Goal: Transaction & Acquisition: Purchase product/service

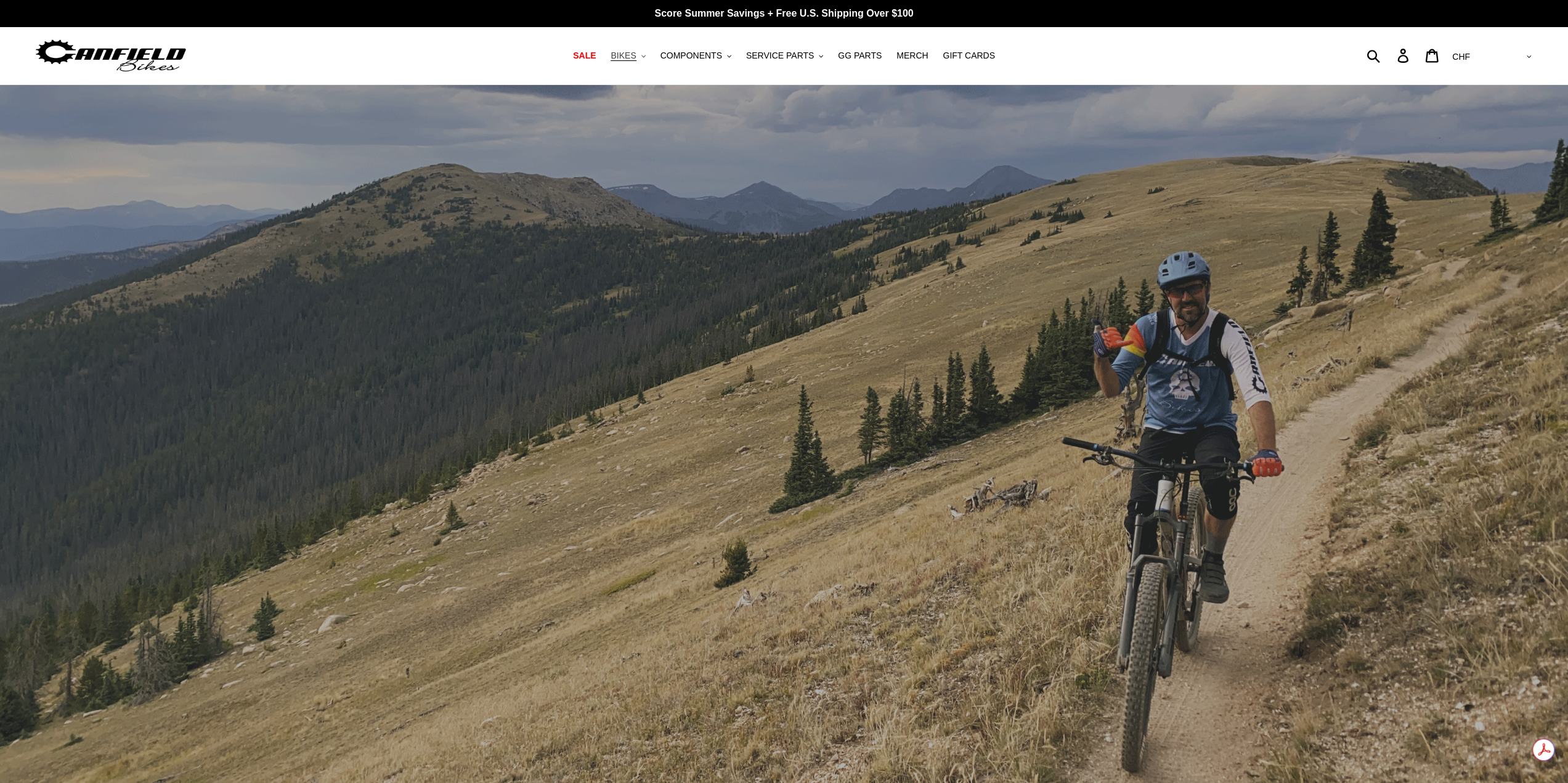
click at [636, 59] on span "BIKES" at bounding box center [623, 55] width 25 height 10
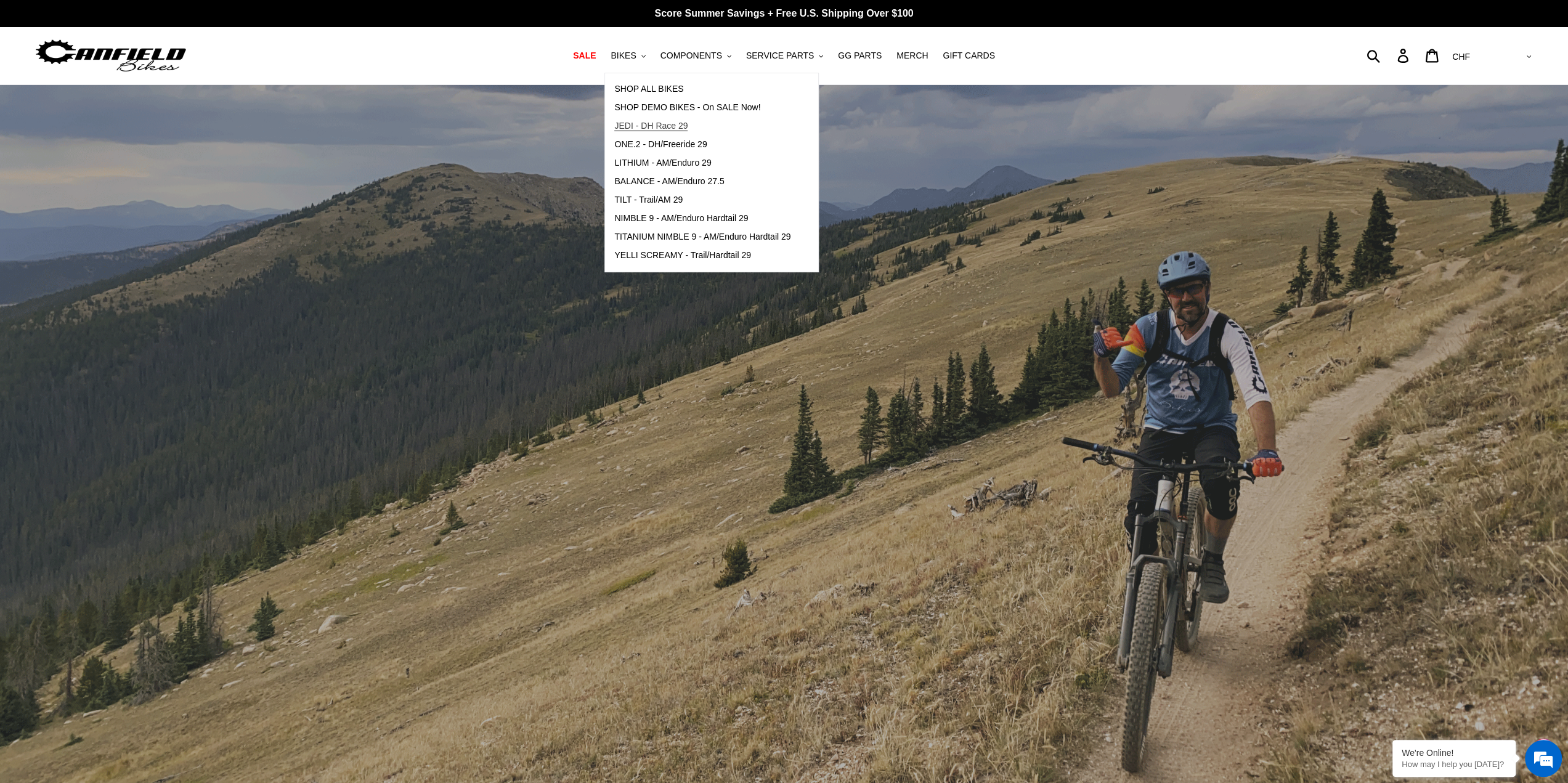
click at [672, 123] on span "JEDI - DH Race 29" at bounding box center [650, 126] width 73 height 10
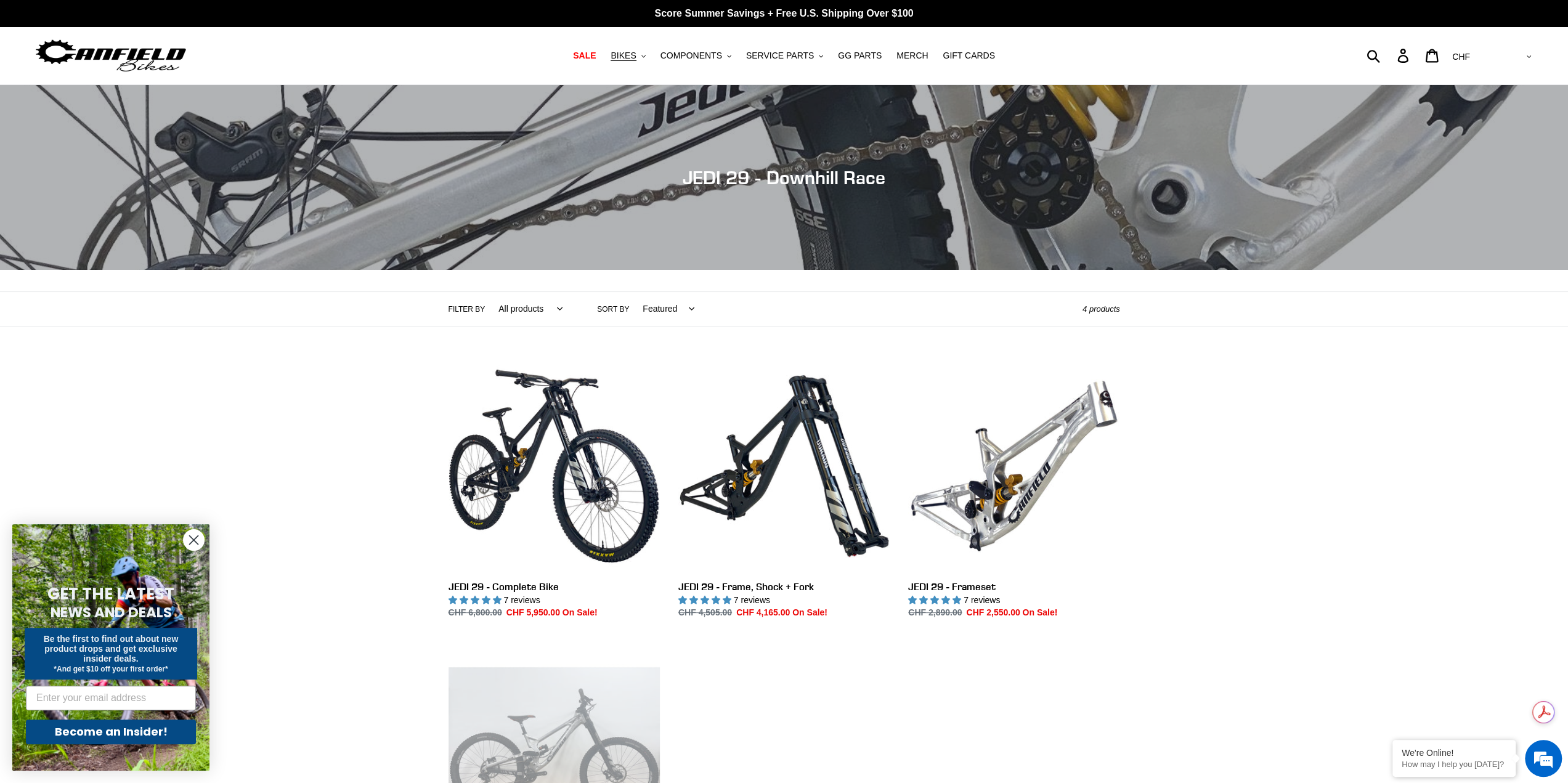
click at [353, 457] on div "Collection: JEDI 29 - Downhill Race Filter by All products 29er BFCM23 BFCM24 D…" at bounding box center [784, 499] width 1568 height 829
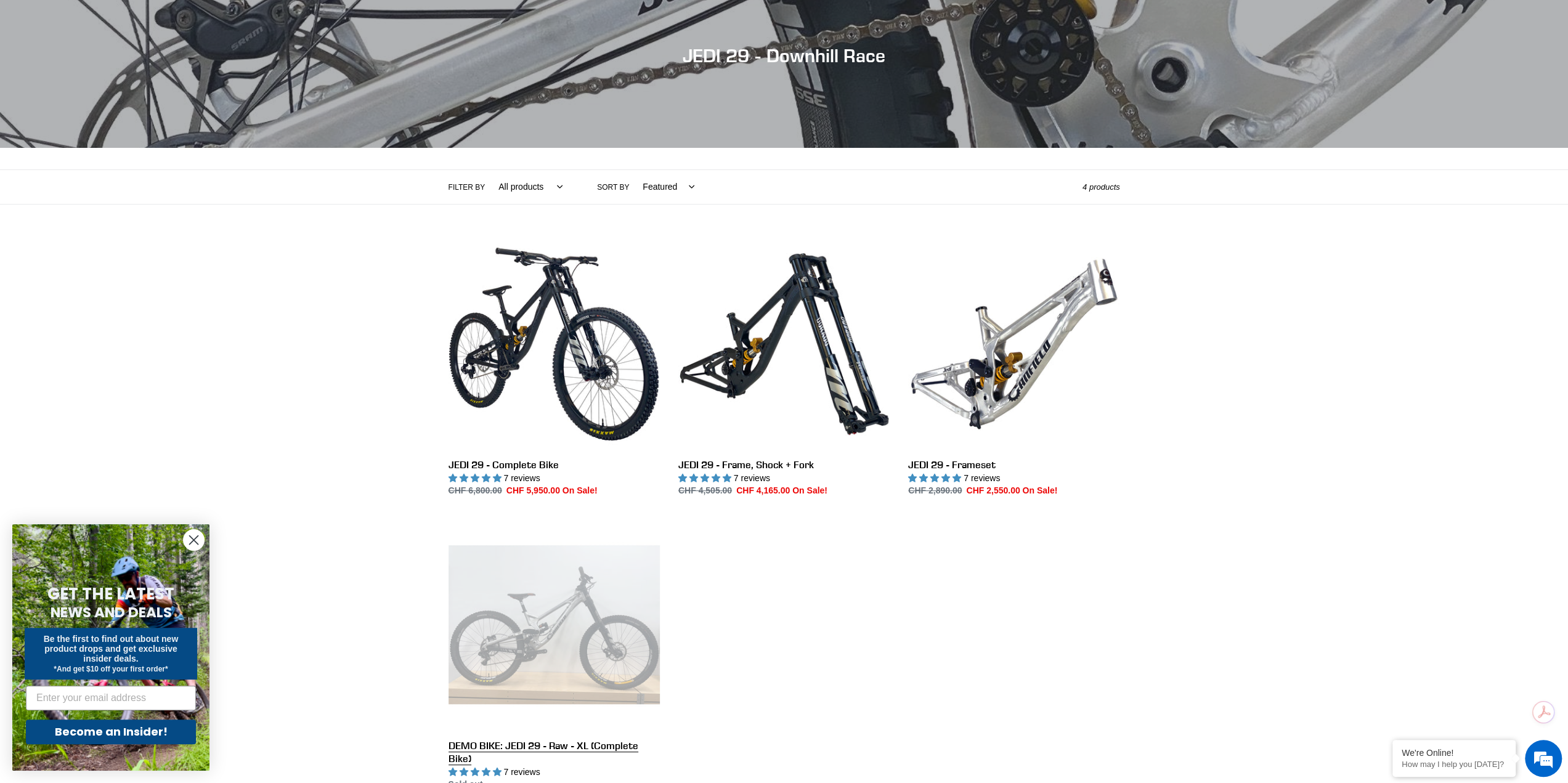
scroll to position [123, 0]
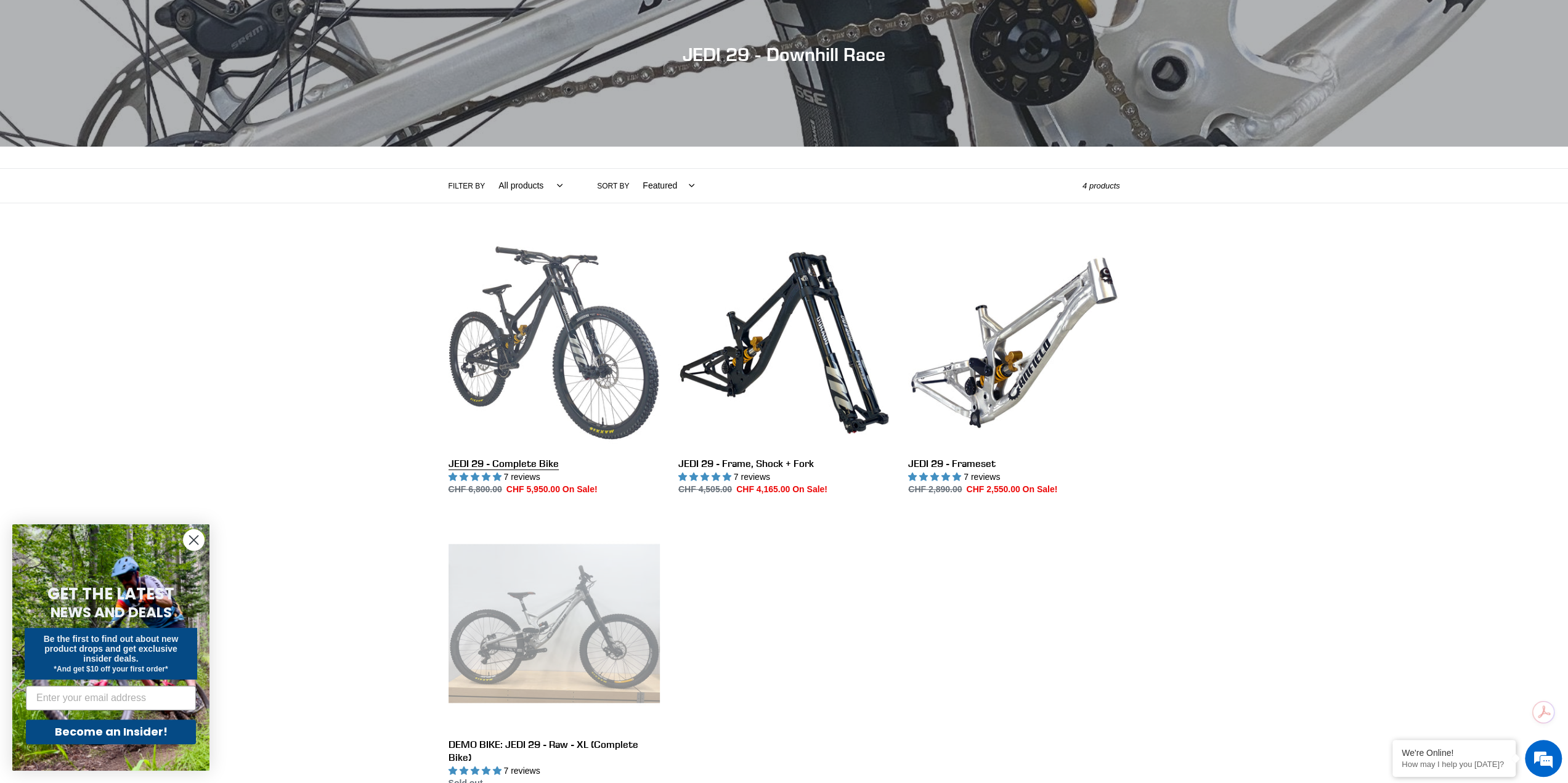
click at [551, 326] on link "JEDI 29 - Complete Bike" at bounding box center [554, 367] width 211 height 259
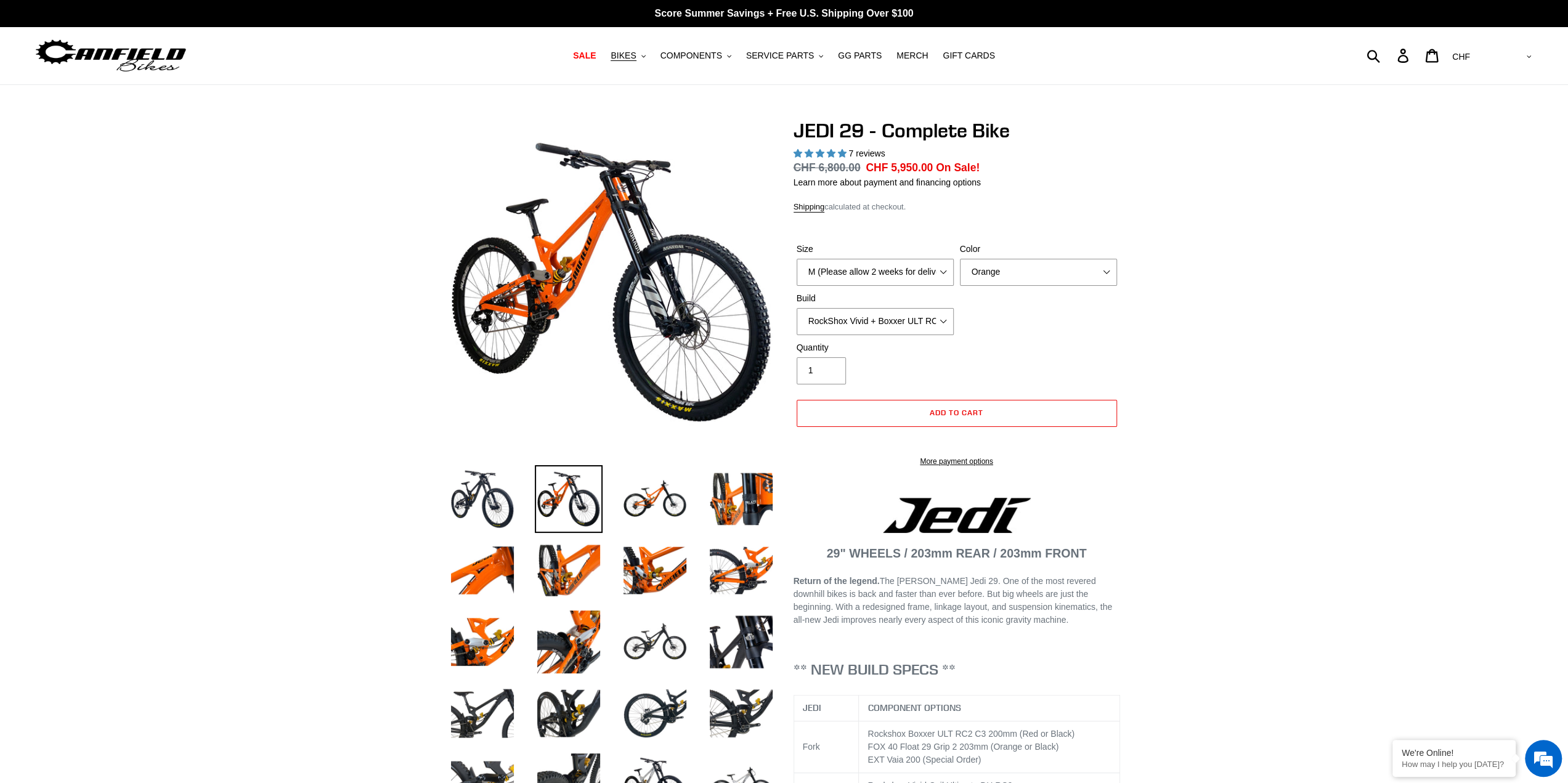
select select "highest-rating"
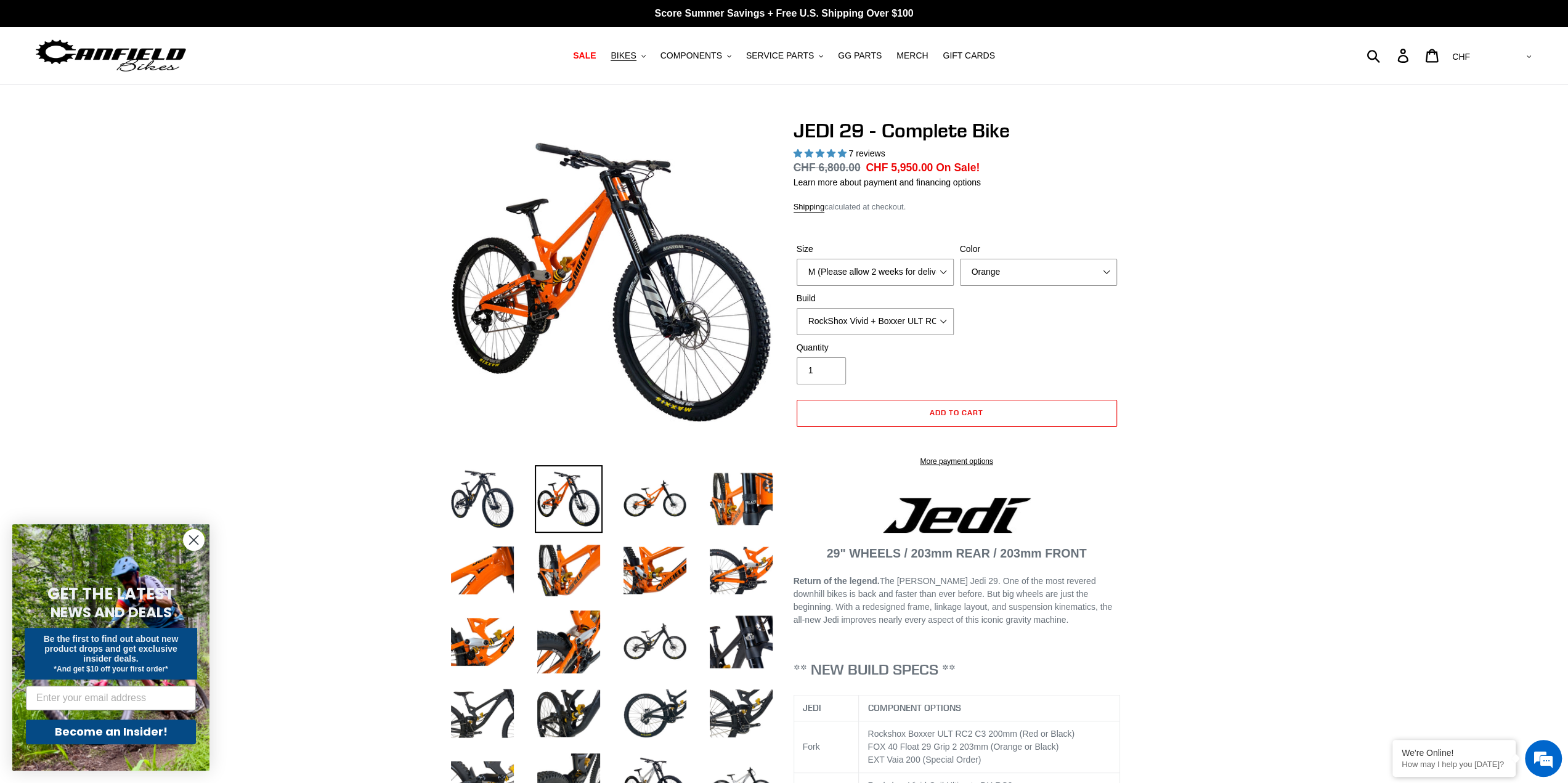
click at [656, 500] on img at bounding box center [654, 499] width 68 height 68
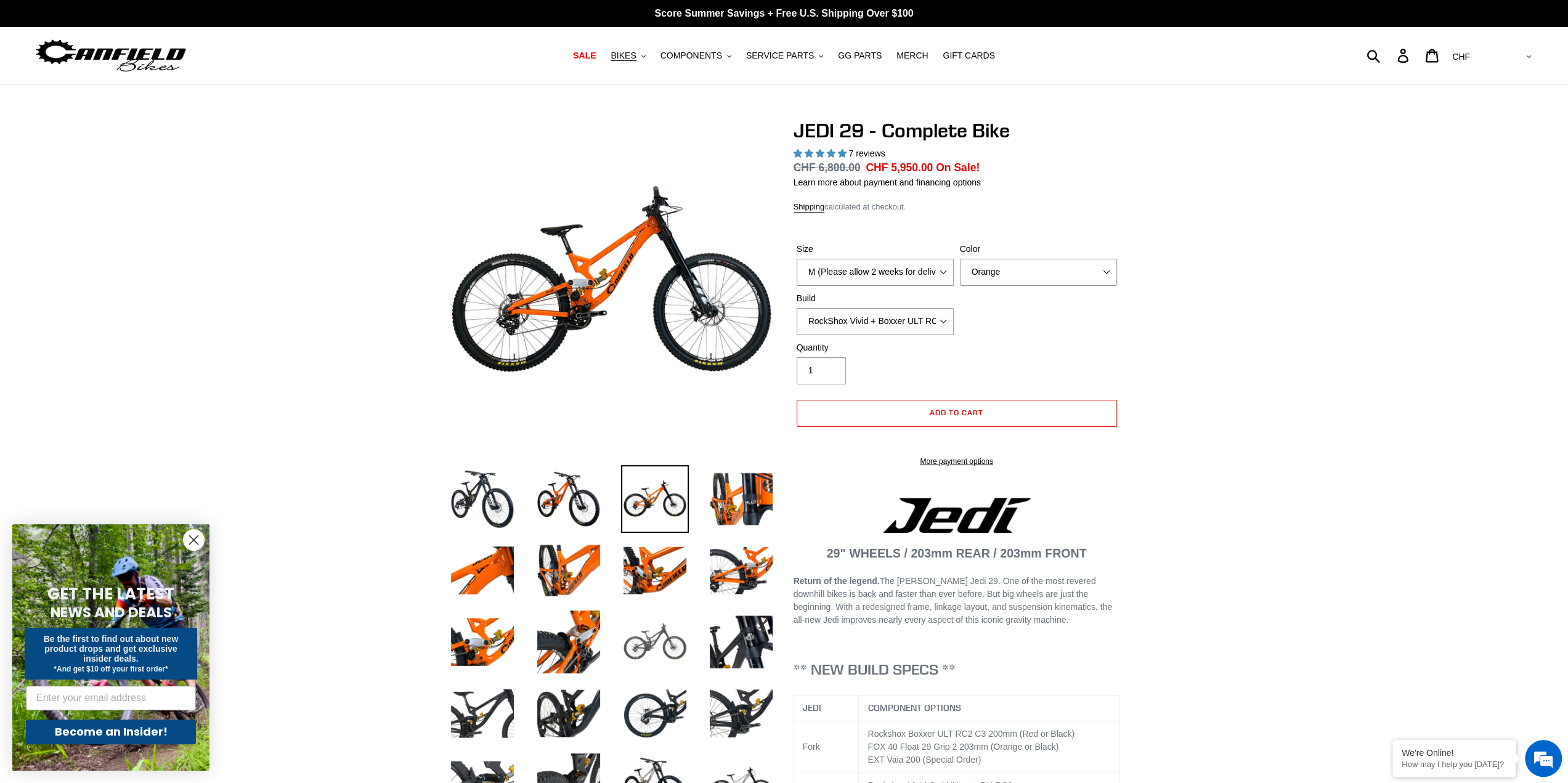
click at [658, 633] on img at bounding box center [654, 641] width 68 height 68
